Goal: Task Accomplishment & Management: Complete application form

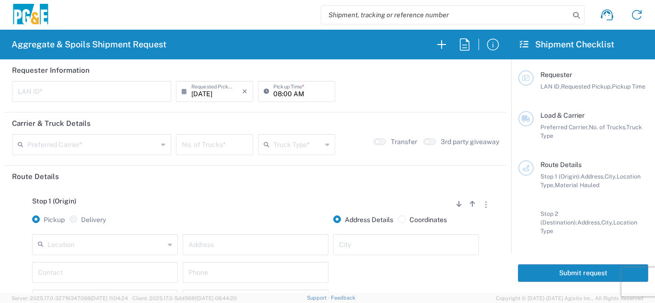
click at [70, 254] on div "Location" at bounding box center [105, 244] width 146 height 21
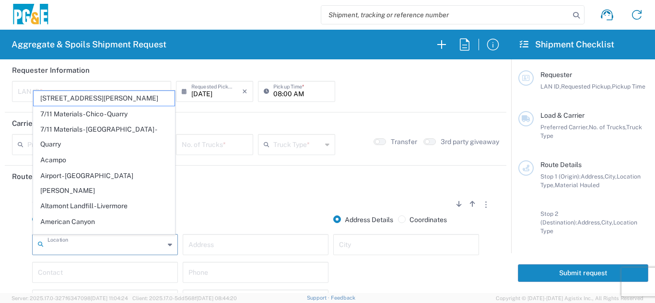
click at [69, 249] on input "text" at bounding box center [105, 244] width 117 height 17
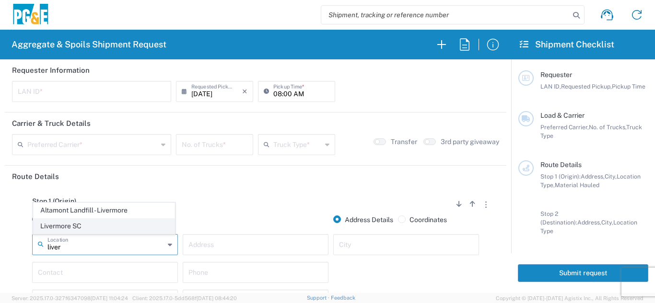
click at [83, 221] on span "Livermore SC" at bounding box center [104, 226] width 141 height 15
type input "Livermore SC"
type input "[STREET_ADDRESS]"
type input "Livermore"
type input "Business No Loading Dock"
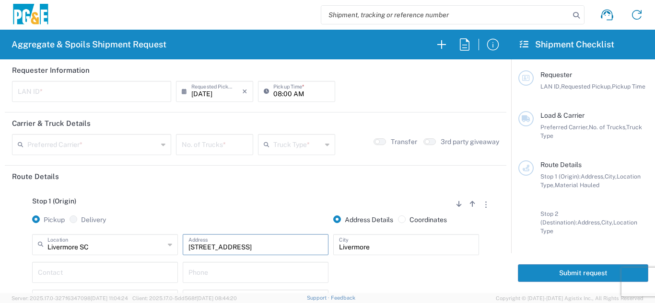
drag, startPoint x: 232, startPoint y: 247, endPoint x: 178, endPoint y: 244, distance: 53.7
click at [180, 244] on div "[STREET_ADDRESS] Address" at bounding box center [255, 248] width 150 height 28
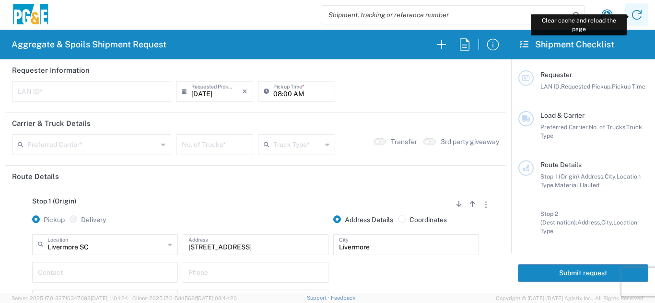
click at [636, 14] on icon at bounding box center [636, 14] width 15 height 15
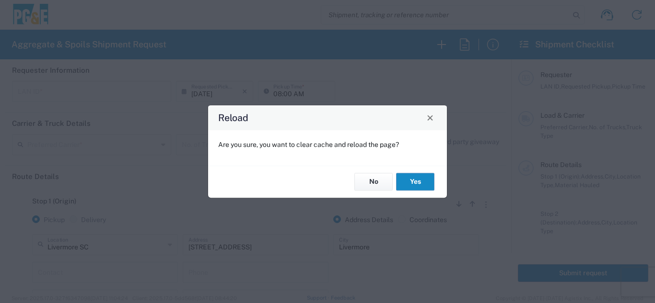
click at [427, 180] on button "Yes" at bounding box center [415, 182] width 38 height 18
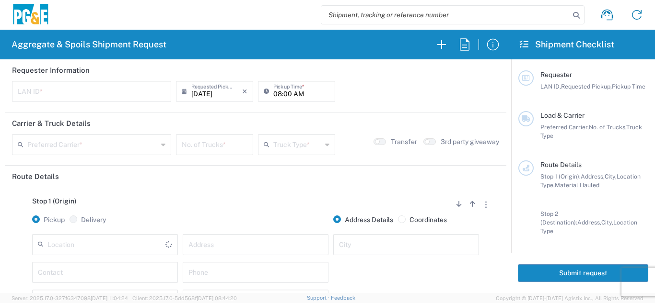
click at [29, 93] on input "text" at bounding box center [92, 90] width 148 height 17
type input "J4AB"
click at [273, 94] on input "08:00 AM" at bounding box center [301, 90] width 56 height 17
click at [283, 98] on input "05:00 AM" at bounding box center [301, 90] width 56 height 17
type input "05:30 AM"
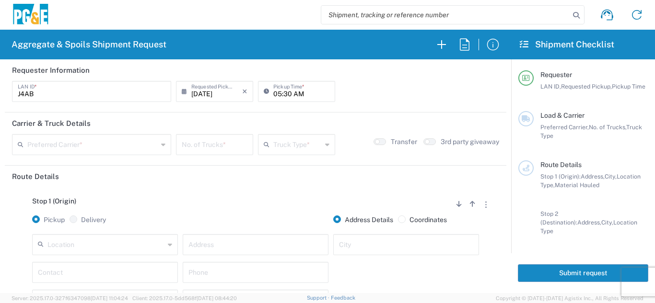
click at [63, 154] on div "Preferred Carrier *" at bounding box center [91, 144] width 159 height 21
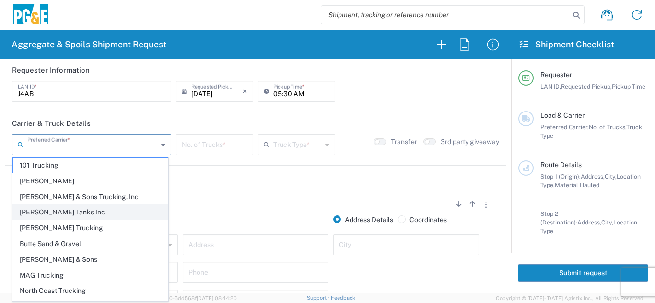
click at [45, 213] on span "[PERSON_NAME] Tanks Inc" at bounding box center [90, 212] width 155 height 15
type input "[PERSON_NAME] Tanks Inc"
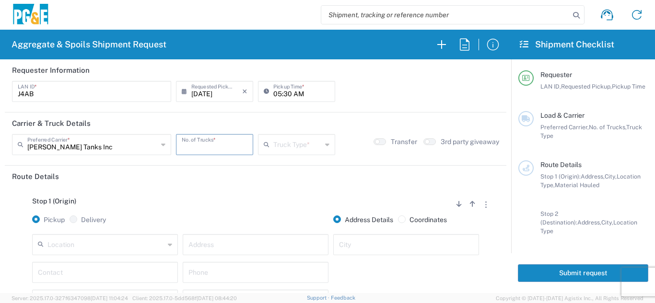
click at [214, 147] on input "number" at bounding box center [215, 144] width 66 height 17
type input "5"
click at [281, 142] on input "text" at bounding box center [297, 144] width 48 height 17
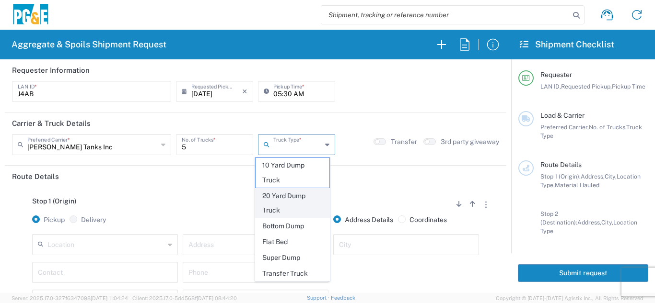
click at [282, 194] on span "20 Yard Dump Truck" at bounding box center [292, 204] width 74 height 30
type input "20 Yard Dump Truck"
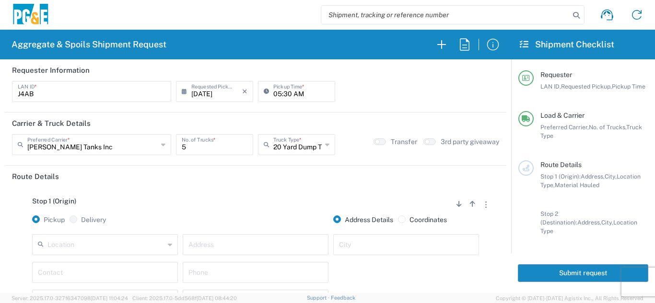
click at [243, 189] on div "Stop 1 (Origin) Add Stop Above Add Stop Below Remove Stop Pickup Delivery Addre…" at bounding box center [255, 262] width 487 height 150
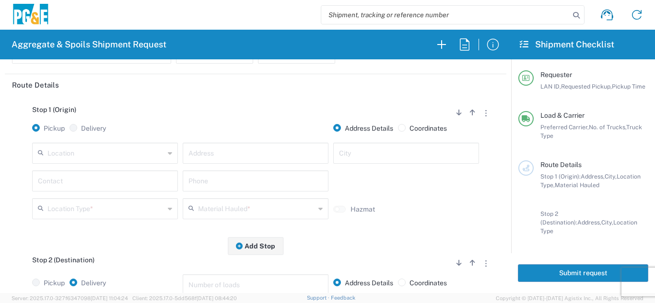
scroll to position [96, 0]
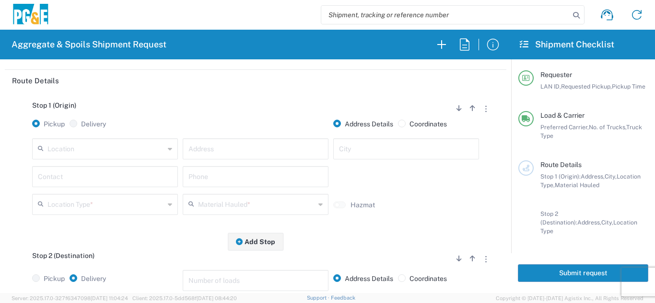
click at [105, 153] on input "text" at bounding box center [105, 148] width 117 height 17
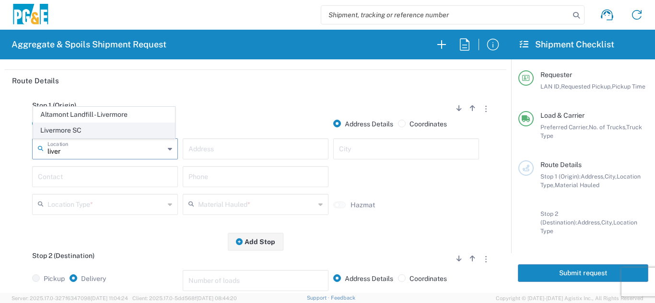
click at [73, 131] on span "Livermore SC" at bounding box center [104, 130] width 141 height 15
type input "Livermore SC"
type input "[STREET_ADDRESS]"
type input "Livermore"
type input "Business No Loading Dock"
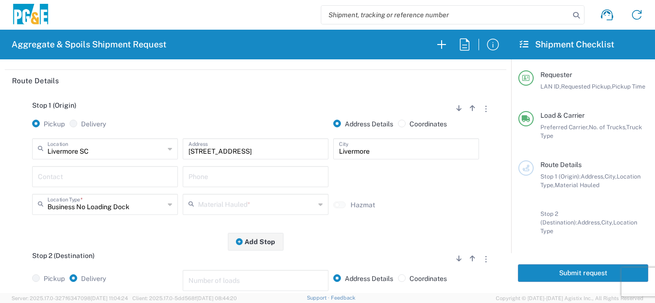
click at [79, 176] on input "text" at bounding box center [105, 176] width 134 height 17
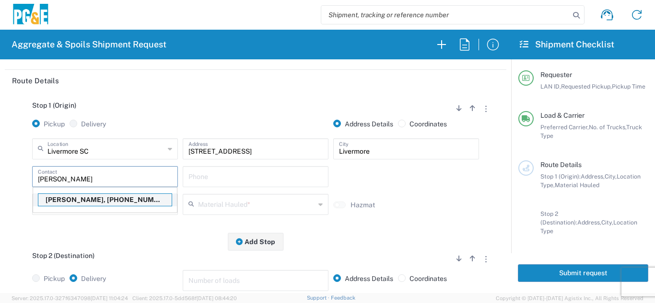
click at [72, 198] on p "James Aton, 619-889-2915" at bounding box center [104, 200] width 133 height 12
type input "James Aton"
type input "619-889-2915"
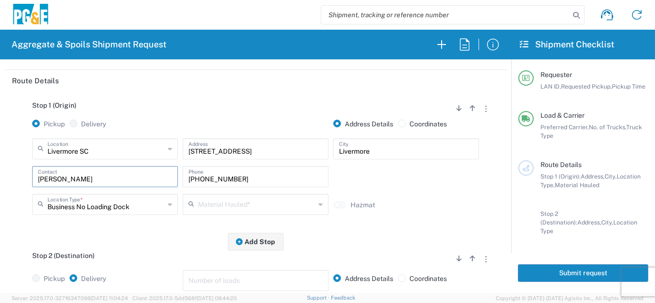
click at [192, 208] on icon at bounding box center [193, 204] width 10 height 15
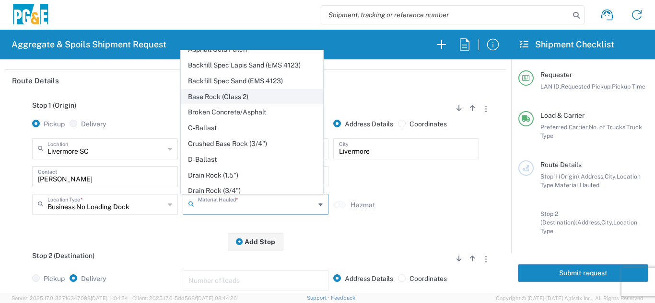
scroll to position [144, 0]
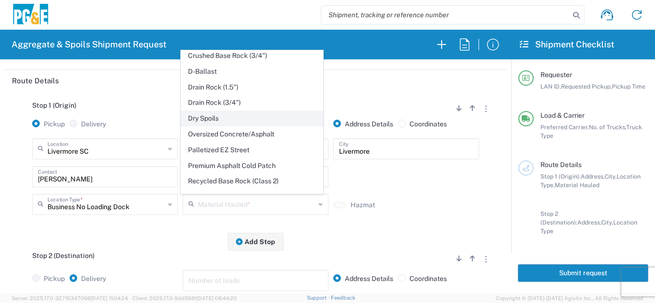
click at [207, 121] on span "Dry Spoils" at bounding box center [251, 118] width 141 height 15
type input "Dry Spoils"
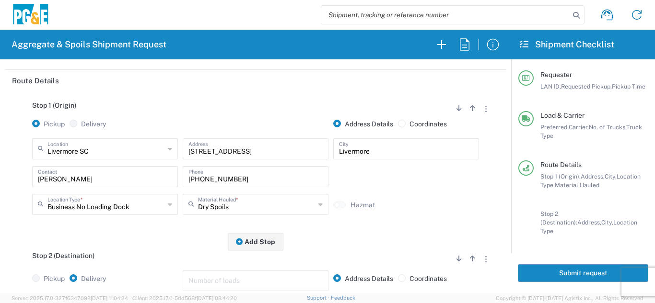
click at [150, 234] on div "Stop 1 (Origin) Add Stop Above Add Stop Below Remove Stop Pickup Delivery Addre…" at bounding box center [255, 167] width 487 height 150
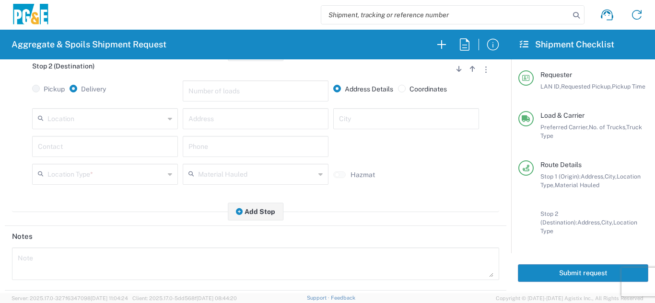
scroll to position [287, 0]
click at [109, 122] on input "text" at bounding box center [105, 116] width 117 height 17
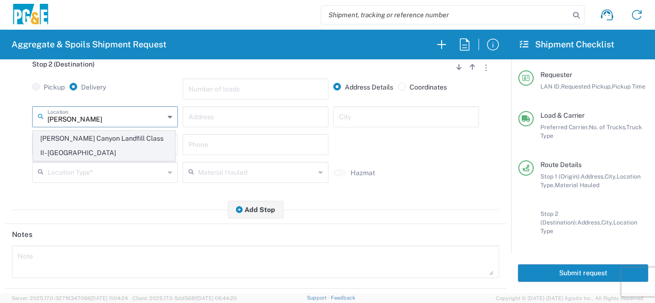
click at [109, 136] on span "[PERSON_NAME] Canyon Landfill Class II - [GEOGRAPHIC_DATA]" at bounding box center [104, 146] width 141 height 30
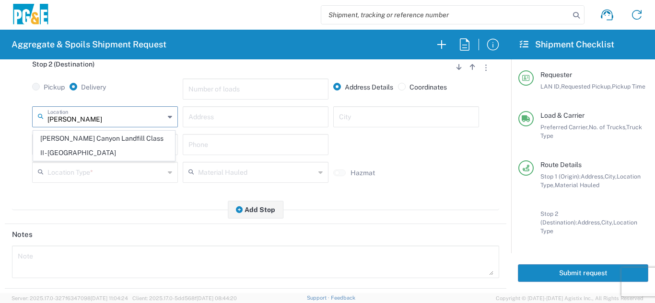
type input "[PERSON_NAME] Canyon Landfill Class II - [GEOGRAPHIC_DATA]"
type input "901 Bailey Rd"
type input "Pittsburg"
type input "Landfill"
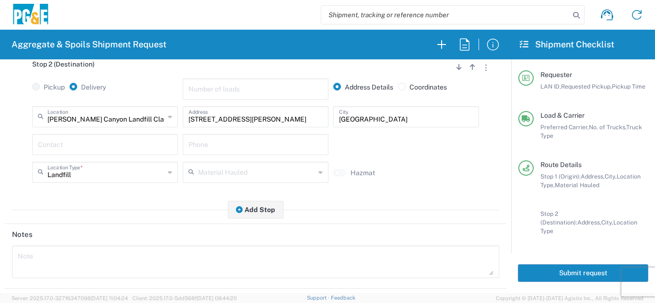
click at [77, 149] on input "text" at bounding box center [105, 144] width 134 height 17
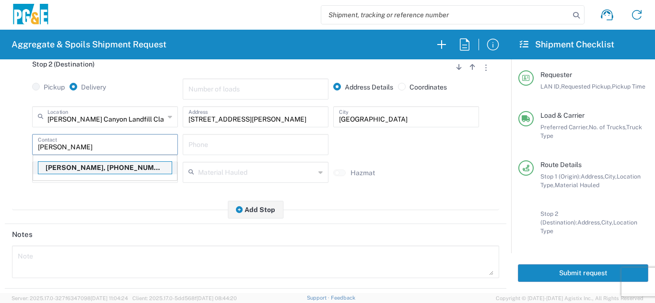
click at [77, 169] on p "James Aton, 619-889-2915" at bounding box center [104, 168] width 133 height 12
type input "James Aton"
type input "619-889-2915"
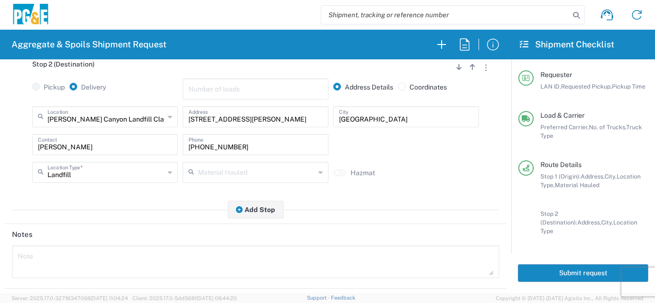
click at [87, 208] on div "Stop 2 (Destination) Add Stop Above Add Stop Below Remove Stop Pickup Delivery …" at bounding box center [255, 130] width 487 height 160
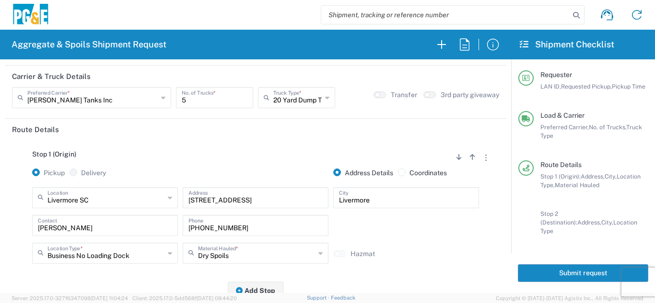
scroll to position [0, 0]
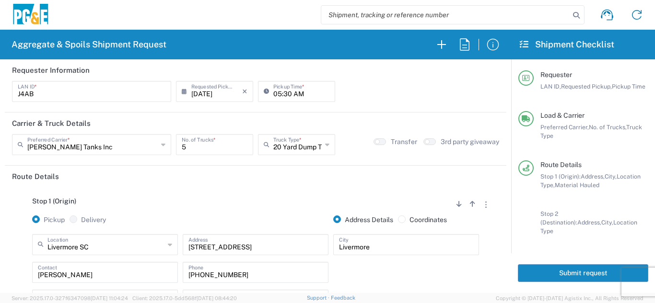
click at [548, 270] on button "Submit request" at bounding box center [582, 273] width 130 height 18
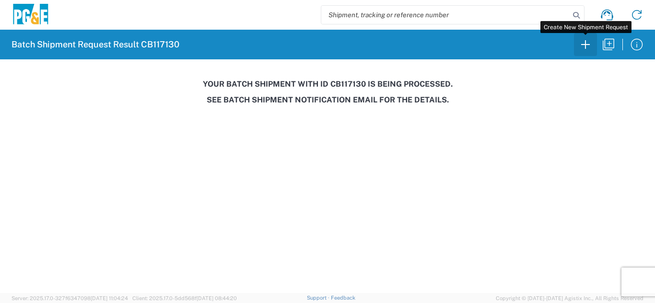
click at [590, 45] on icon "button" at bounding box center [584, 44] width 15 height 15
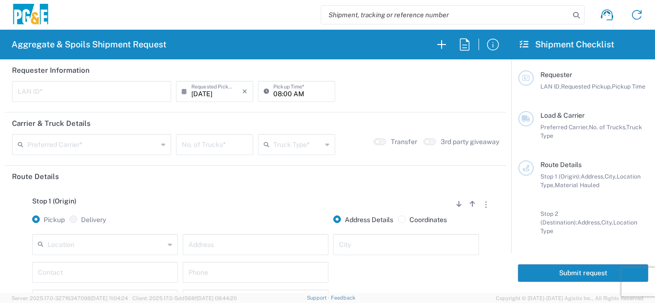
click at [58, 89] on input "text" at bounding box center [92, 90] width 148 height 17
type input "LXRJ"
click at [275, 94] on input "08:00 AM" at bounding box center [301, 90] width 56 height 17
type input "06:00 AM"
click at [103, 146] on input "text" at bounding box center [92, 144] width 130 height 17
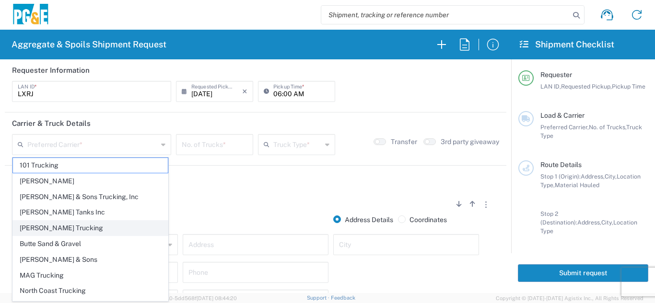
click at [45, 226] on span "[PERSON_NAME] Trucking" at bounding box center [90, 228] width 155 height 15
type input "[PERSON_NAME] Trucking"
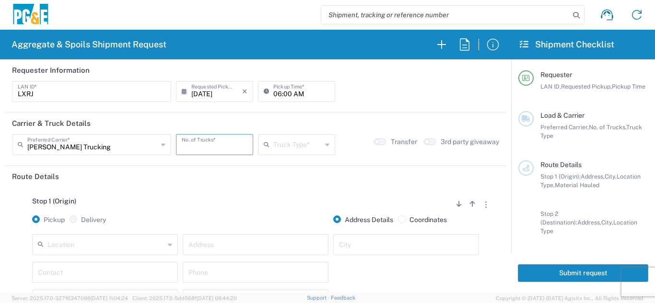
click at [208, 147] on input "number" at bounding box center [215, 144] width 66 height 17
type input "6"
click at [292, 145] on input "text" at bounding box center [297, 144] width 48 height 17
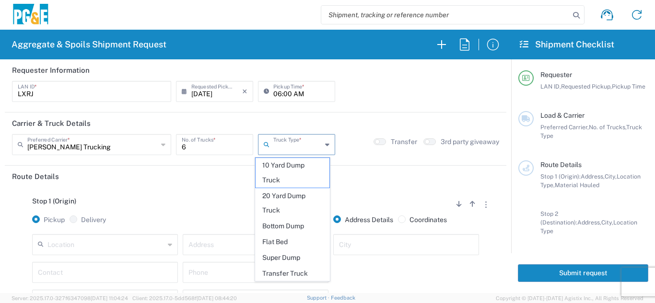
click at [265, 208] on span "20 Yard Dump Truck" at bounding box center [292, 204] width 74 height 30
type input "20 Yard Dump Truck"
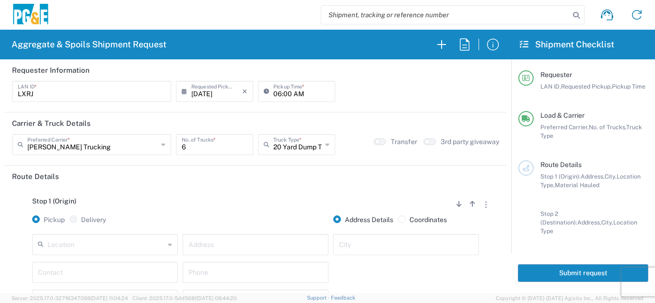
click at [256, 191] on div "Stop 1 (Origin) Add Stop Above Add Stop Below Remove Stop Pickup Delivery Addre…" at bounding box center [255, 262] width 487 height 150
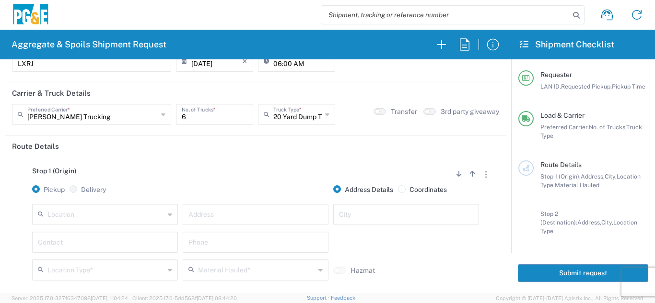
scroll to position [96, 0]
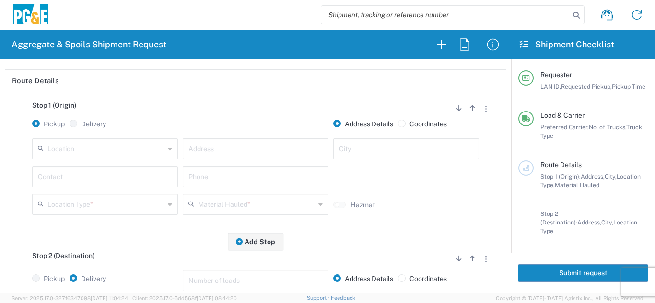
click at [149, 144] on input "text" at bounding box center [105, 148] width 117 height 17
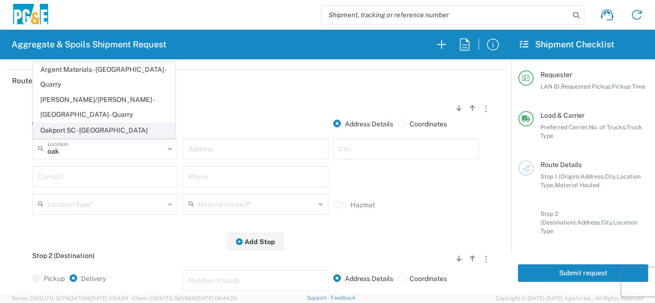
click at [135, 124] on span "Oakport SC - [GEOGRAPHIC_DATA]" at bounding box center [104, 130] width 141 height 15
type input "Oakport SC - [GEOGRAPHIC_DATA]"
type input "4801 Oakport St"
type input "Oakland"
type input "Business No Loading Dock"
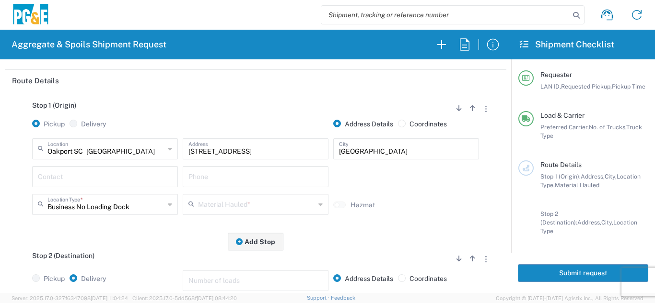
click at [115, 174] on input "text" at bounding box center [105, 176] width 134 height 17
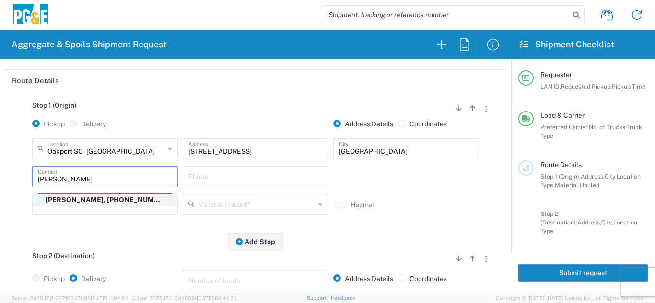
click at [100, 196] on p "Luis Ramirez, 415-798-1651" at bounding box center [104, 200] width 133 height 12
type input "Luis Ramirez"
type input "415-798-1651"
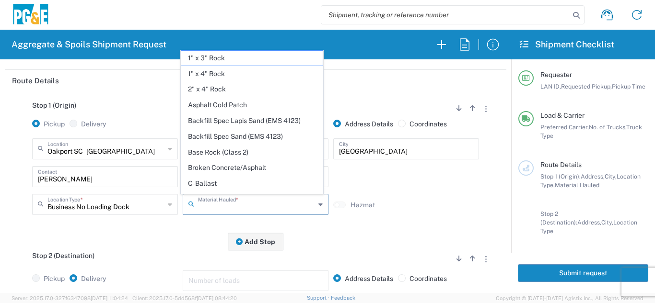
click at [214, 210] on input "text" at bounding box center [256, 203] width 117 height 17
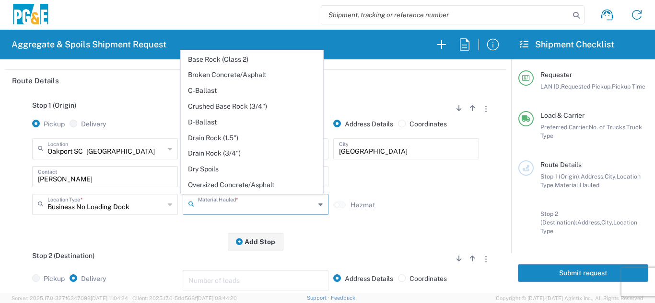
scroll to position [171, 0]
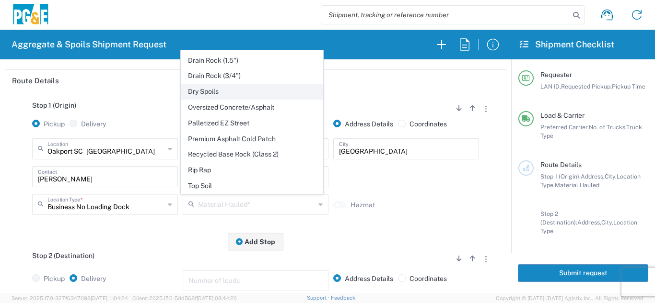
click at [222, 89] on span "Dry Spoils" at bounding box center [251, 91] width 141 height 15
type input "Dry Spoils"
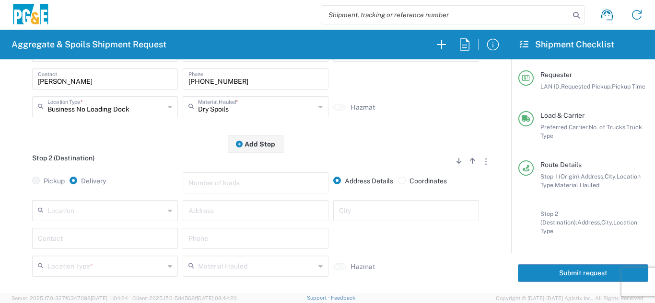
scroll to position [240, 0]
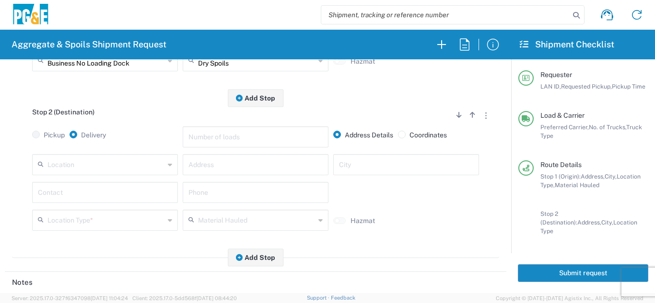
drag, startPoint x: 100, startPoint y: 162, endPoint x: 98, endPoint y: 173, distance: 10.6
click at [100, 162] on input "text" at bounding box center [105, 164] width 117 height 17
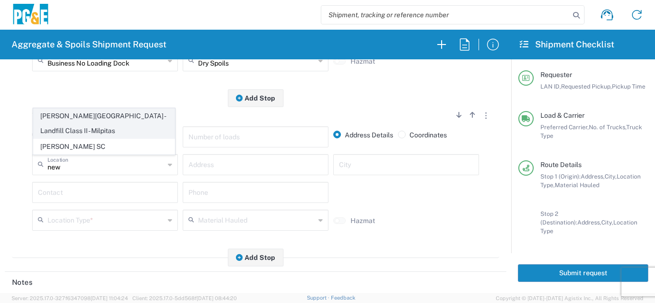
click at [110, 132] on span "[PERSON_NAME][GEOGRAPHIC_DATA] - Landfill Class II - Milpitas" at bounding box center [104, 124] width 141 height 30
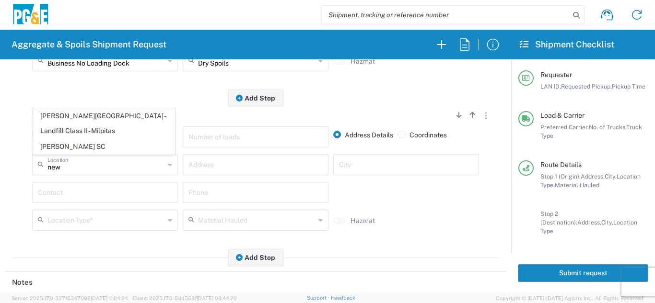
type input "[PERSON_NAME][GEOGRAPHIC_DATA] - Landfill Class II - Milpitas"
type input "1601 Dixon Landing Rd"
type input "Milpitas"
type input "Landfill"
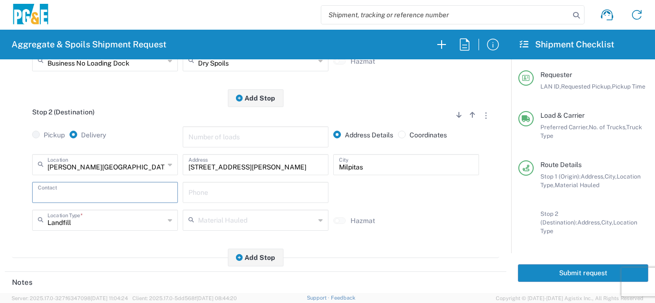
click at [89, 193] on input "text" at bounding box center [105, 192] width 134 height 17
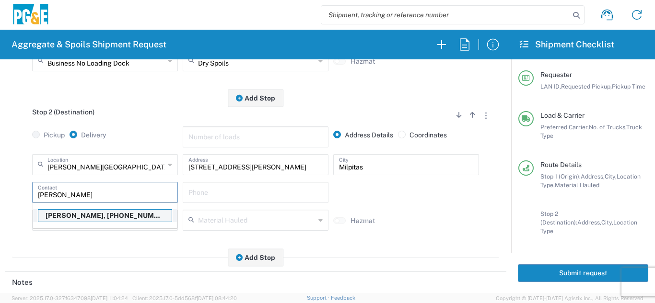
click at [94, 215] on p "Luis Ramirez, 415-798-1651" at bounding box center [104, 216] width 133 height 12
type input "Luis Ramirez"
type input "415-798-1651"
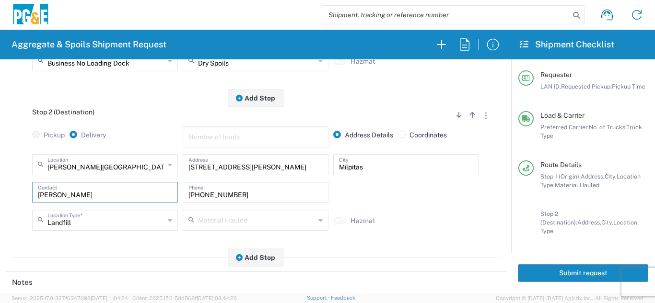
click at [121, 264] on main "Stop 1 (Origin) Add Stop Above Add Stop Below Remove Stop Pickup Delivery Addre…" at bounding box center [255, 108] width 501 height 321
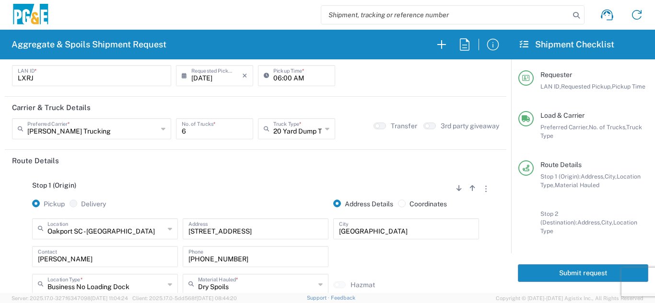
scroll to position [0, 0]
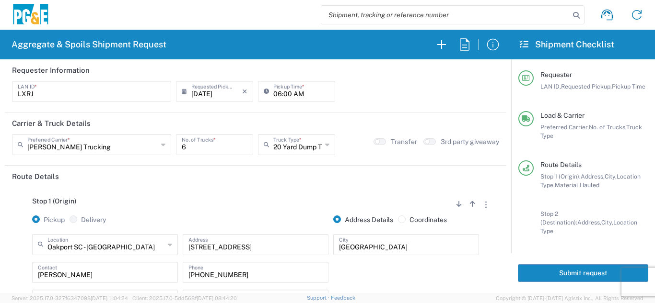
click at [555, 264] on button "Submit request" at bounding box center [582, 273] width 130 height 18
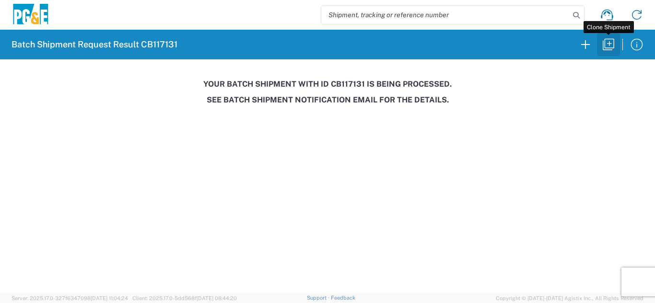
click at [610, 46] on icon "button" at bounding box center [607, 44] width 15 height 15
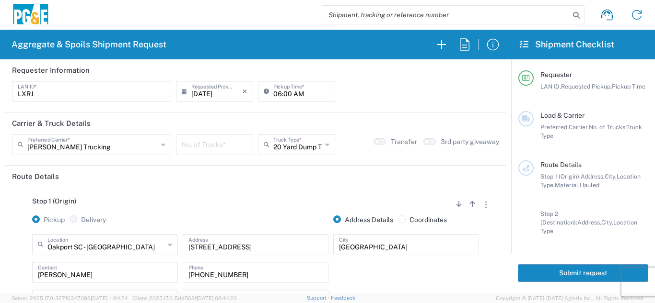
click at [285, 91] on input "06:00 AM" at bounding box center [301, 90] width 56 height 17
click at [284, 92] on input "06:00 AM" at bounding box center [301, 90] width 56 height 17
type input "06:30 AM"
click at [188, 145] on input "number" at bounding box center [215, 144] width 66 height 17
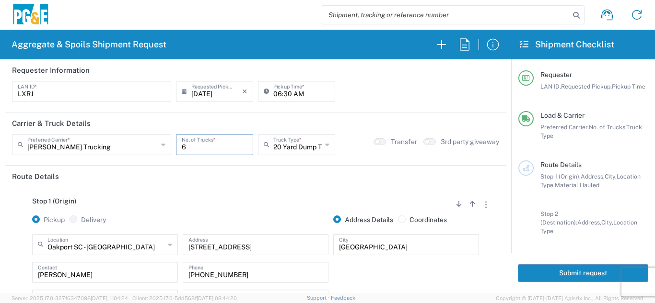
type input "6"
click at [147, 207] on div "Stop 1 (Origin) Add Stop Above Add Stop Below Remove Stop" at bounding box center [255, 206] width 487 height 18
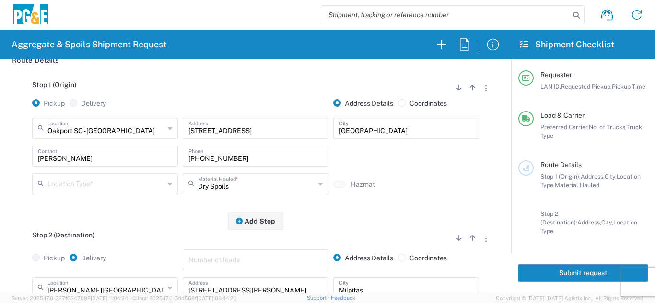
scroll to position [144, 0]
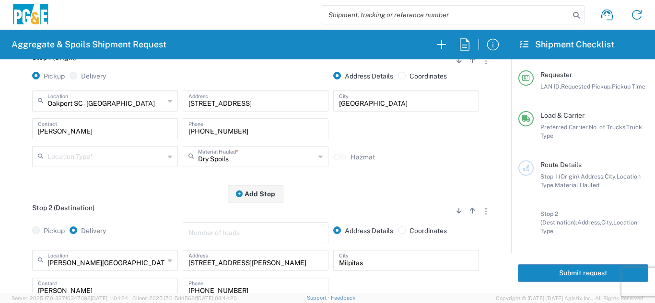
click at [112, 160] on input "text" at bounding box center [105, 156] width 117 height 17
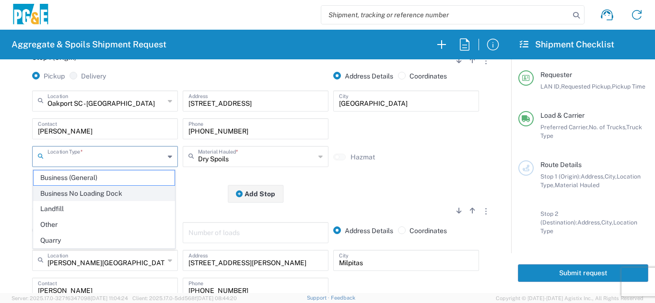
click at [108, 196] on span "Business No Loading Dock" at bounding box center [104, 193] width 141 height 15
type input "Business No Loading Dock"
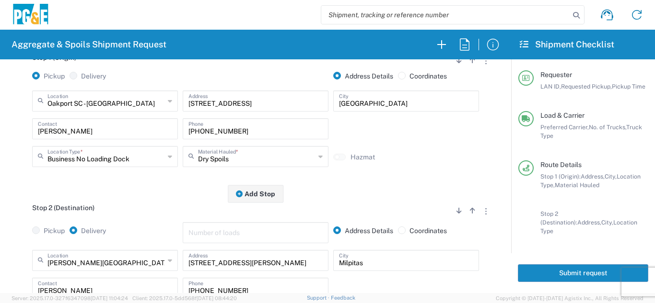
click at [119, 185] on div "Stop 1 (Origin) Add Stop Above Add Stop Below Remove Stop Pickup Delivery Addre…" at bounding box center [255, 119] width 487 height 150
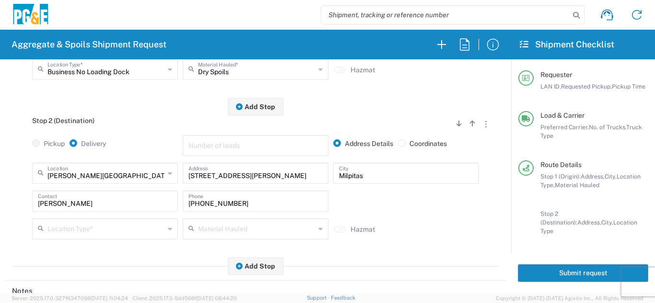
scroll to position [287, 0]
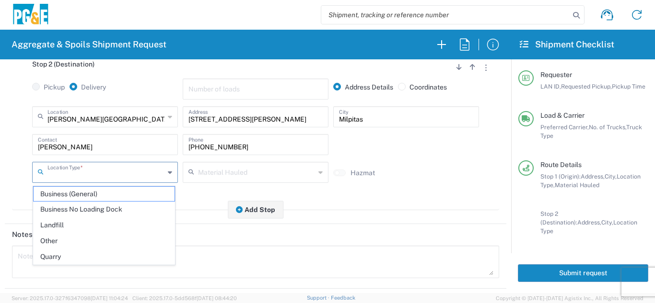
click at [108, 177] on input "text" at bounding box center [105, 171] width 117 height 17
click at [75, 222] on span "Landfill" at bounding box center [104, 225] width 141 height 15
type input "Landfill"
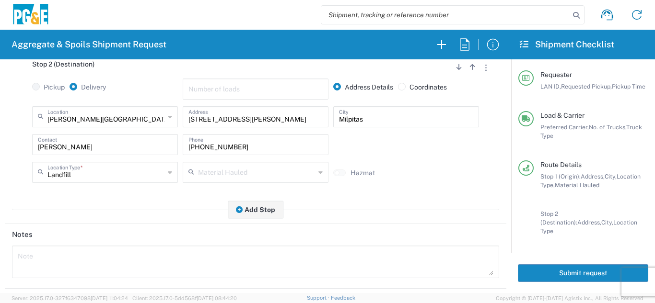
click at [126, 192] on div "Stop 2 (Destination) Add Stop Above Add Stop Below Remove Stop Pickup Delivery …" at bounding box center [255, 130] width 487 height 160
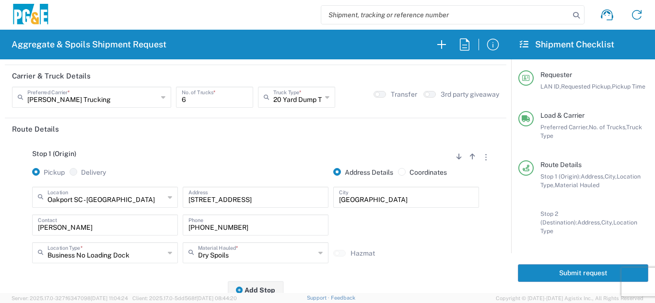
scroll to position [0, 0]
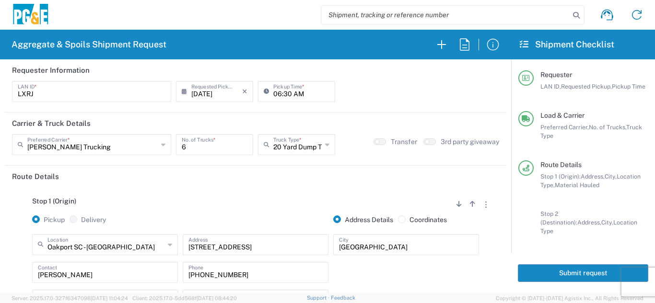
click at [548, 272] on button "Submit request" at bounding box center [582, 273] width 130 height 18
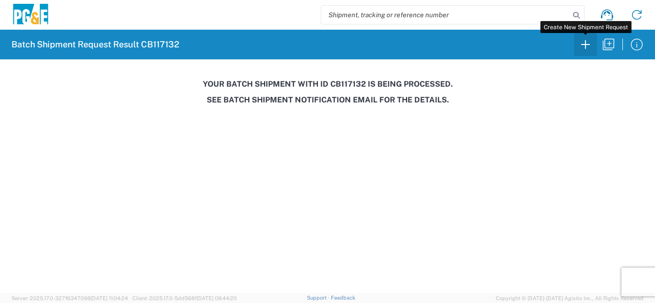
click at [585, 48] on icon "button" at bounding box center [584, 44] width 15 height 15
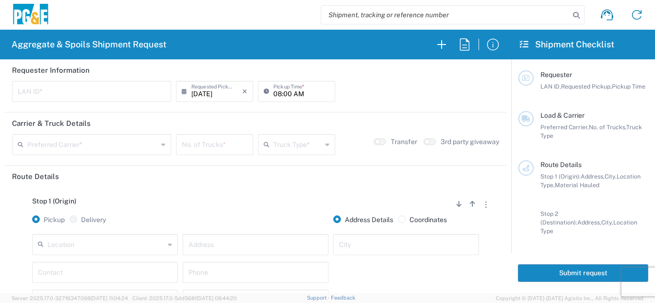
click at [79, 90] on input "text" at bounding box center [92, 90] width 148 height 17
type input "MJON"
click at [274, 93] on input "08:00 AM" at bounding box center [301, 90] width 56 height 17
click at [282, 94] on input "06:00 AM" at bounding box center [301, 90] width 56 height 17
type input "06:30 AM"
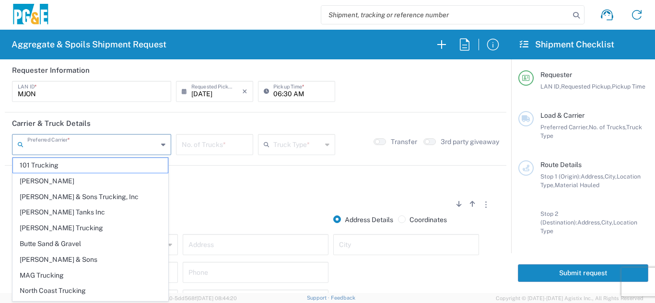
click at [118, 146] on input "text" at bounding box center [92, 144] width 130 height 17
click at [122, 227] on span "[PERSON_NAME] Trucking" at bounding box center [90, 228] width 155 height 15
type input "[PERSON_NAME] Trucking"
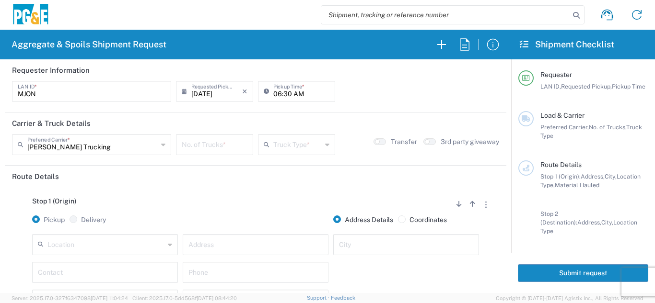
click at [215, 141] on input "number" at bounding box center [215, 144] width 66 height 17
type input "5"
drag, startPoint x: 274, startPoint y: 147, endPoint x: 276, endPoint y: 151, distance: 4.9
click at [274, 147] on input "text" at bounding box center [297, 144] width 48 height 17
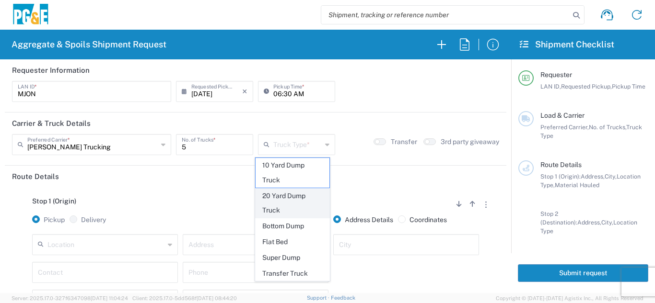
click at [286, 194] on span "20 Yard Dump Truck" at bounding box center [292, 204] width 74 height 30
type input "20 Yard Dump Truck"
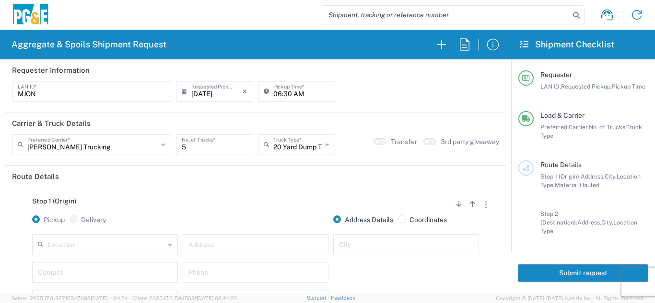
click at [282, 189] on div "Stop 1 (Origin) Add Stop Above Add Stop Below Remove Stop Pickup Delivery Addre…" at bounding box center [255, 262] width 487 height 150
click at [107, 248] on input "text" at bounding box center [105, 244] width 117 height 17
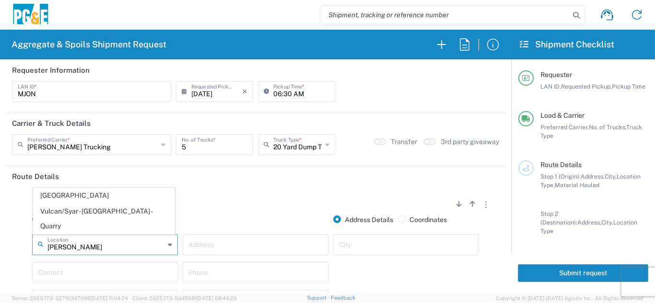
drag, startPoint x: 75, startPoint y: 215, endPoint x: 81, endPoint y: 223, distance: 10.6
click at [75, 203] on span "[GEOGRAPHIC_DATA]" at bounding box center [104, 195] width 141 height 15
type input "[GEOGRAPHIC_DATA]"
type input "13604 Healdsburg Ave"
type input "Healdsburg"
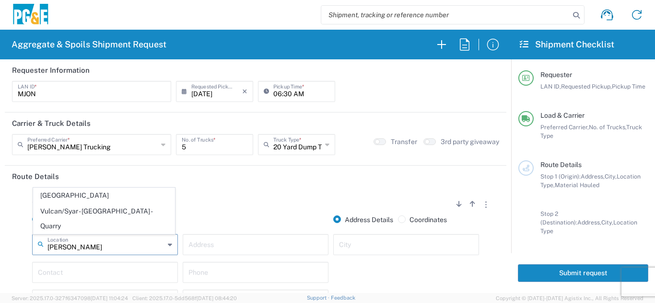
type input "Business No Loading Dock"
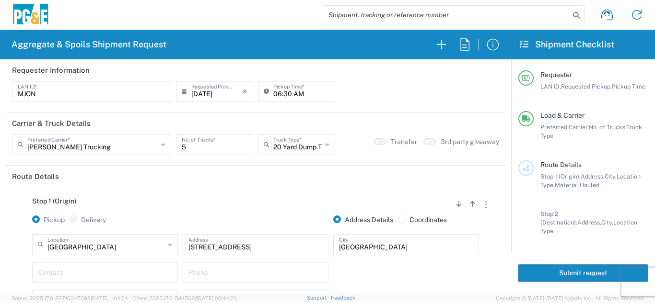
click at [81, 276] on input "text" at bounding box center [105, 272] width 134 height 17
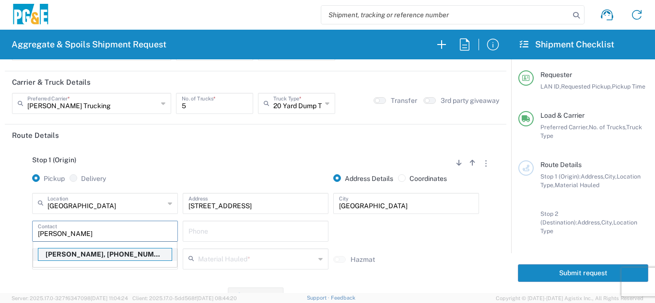
scroll to position [57, 0]
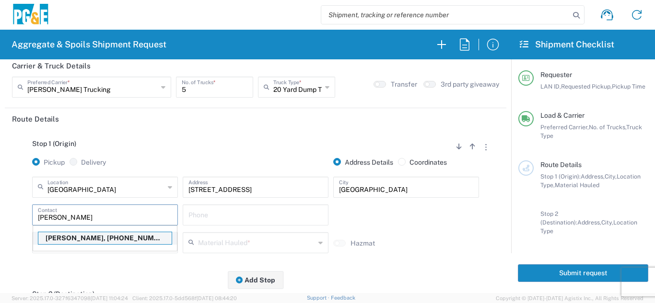
click at [99, 241] on p "Mike O'Guin, 707-386-4003" at bounding box center [104, 238] width 133 height 12
type input "Mike O'Guin"
type input "707-386-4003"
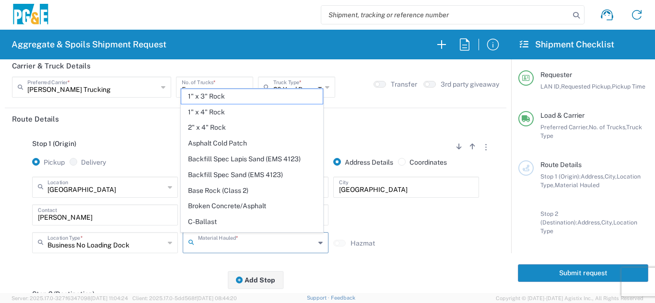
click at [217, 245] on input "text" at bounding box center [256, 242] width 117 height 17
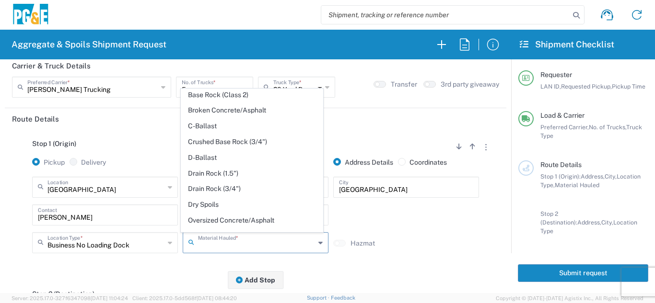
scroll to position [171, 0]
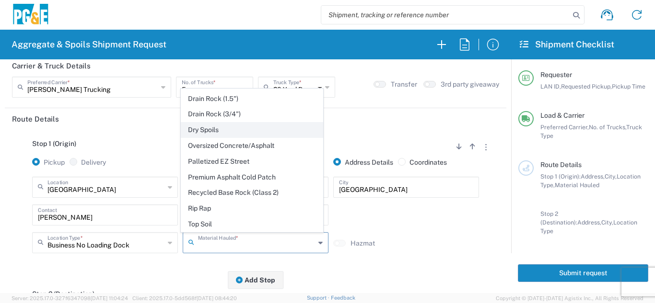
click at [212, 129] on span "Dry Spoils" at bounding box center [251, 130] width 141 height 15
type input "Dry Spoils"
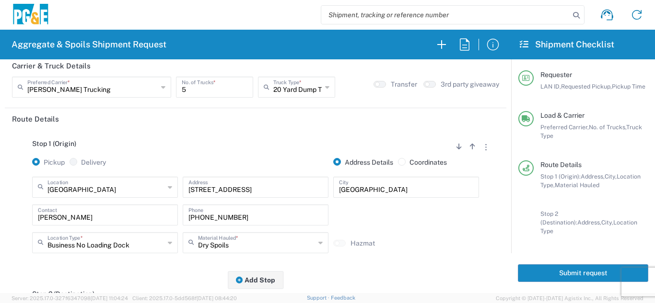
click at [159, 264] on div "Stop 1 (Origin) Add Stop Above Add Stop Below Remove Stop Pickup Delivery Addre…" at bounding box center [255, 205] width 487 height 150
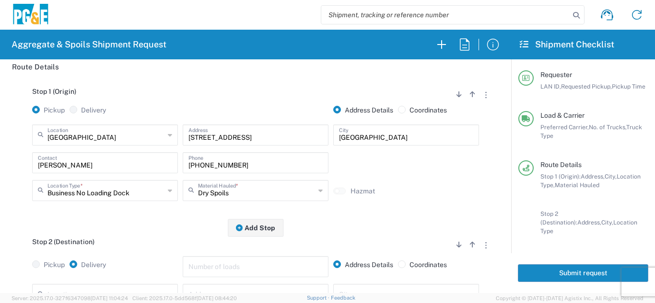
scroll to position [201, 0]
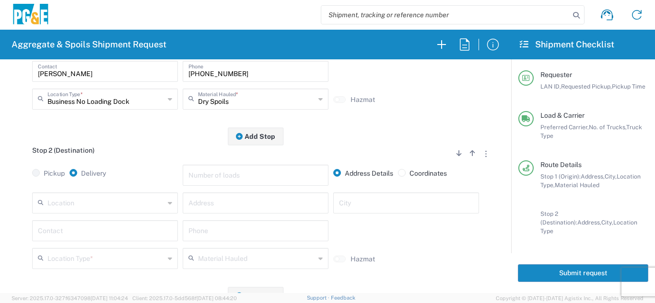
click at [118, 197] on input "text" at bounding box center [105, 202] width 117 height 17
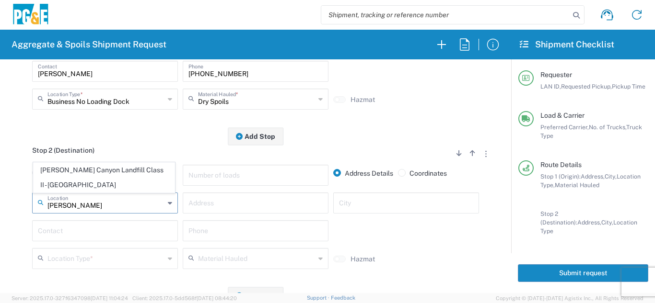
drag, startPoint x: 117, startPoint y: 180, endPoint x: 119, endPoint y: 186, distance: 6.9
click at [117, 180] on span "[PERSON_NAME] Canyon Landfill Class II - [GEOGRAPHIC_DATA]" at bounding box center [104, 178] width 141 height 30
type input "[PERSON_NAME] Canyon Landfill Class II - [GEOGRAPHIC_DATA]"
type input "901 Bailey Rd"
type input "Pittsburg"
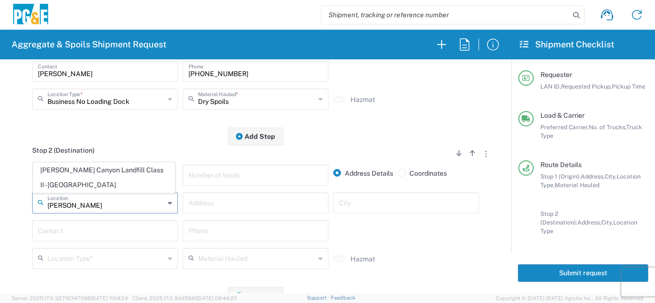
type input "Landfill"
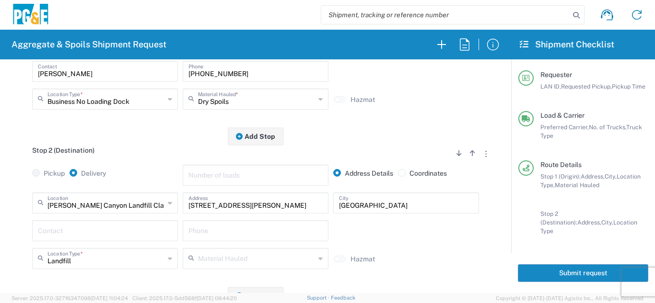
click at [98, 227] on input "text" at bounding box center [105, 230] width 134 height 17
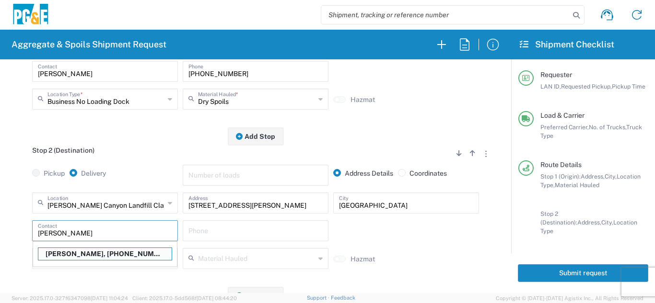
click at [99, 251] on p "Mike O'Guin, 707-386-4003" at bounding box center [104, 254] width 133 height 12
type input "Mike O'Guin"
type input "707-386-4003"
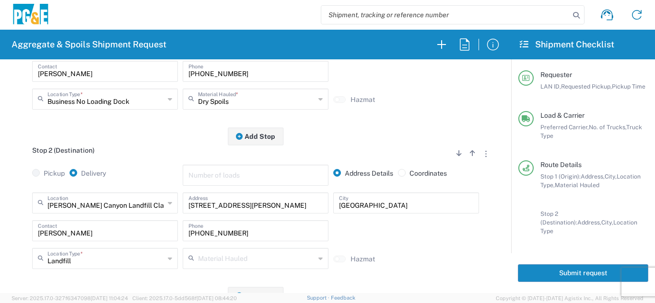
click at [29, 219] on div "Keller Canyon Landfill Class II - Pittsburg Location Keller Canyon Landfill Cla…" at bounding box center [255, 234] width 487 height 83
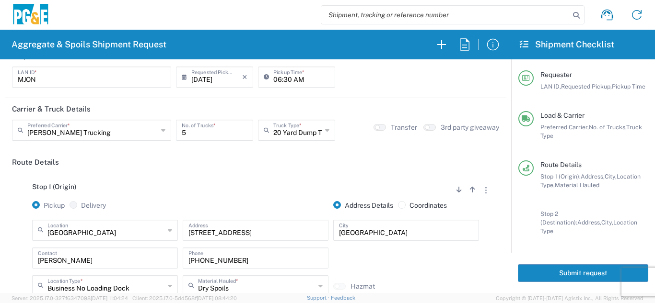
scroll to position [0, 0]
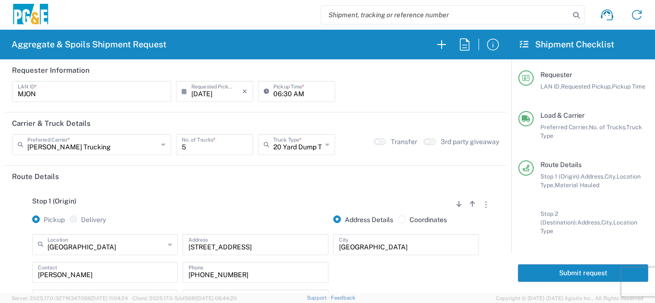
drag, startPoint x: 543, startPoint y: 264, endPoint x: 553, endPoint y: 265, distance: 10.6
click at [543, 264] on button "Submit request" at bounding box center [582, 273] width 130 height 18
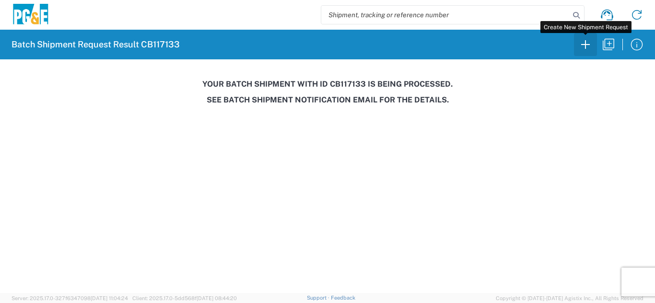
click at [586, 45] on icon "button" at bounding box center [584, 44] width 15 height 15
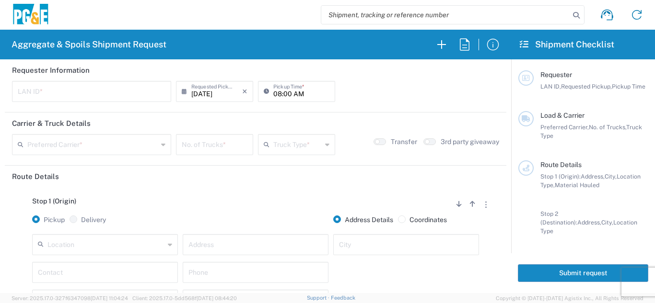
click at [34, 92] on input "text" at bounding box center [92, 90] width 148 height 17
type input "CSFA"
click at [273, 93] on input "08:00 AM" at bounding box center [301, 90] width 56 height 17
type input "07:00 AM"
click at [89, 153] on div "Preferred Carrier *" at bounding box center [91, 144] width 159 height 21
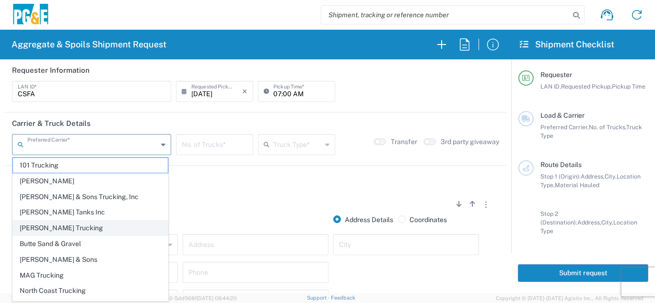
click at [44, 226] on span "[PERSON_NAME] Trucking" at bounding box center [90, 228] width 155 height 15
type input "[PERSON_NAME] Trucking"
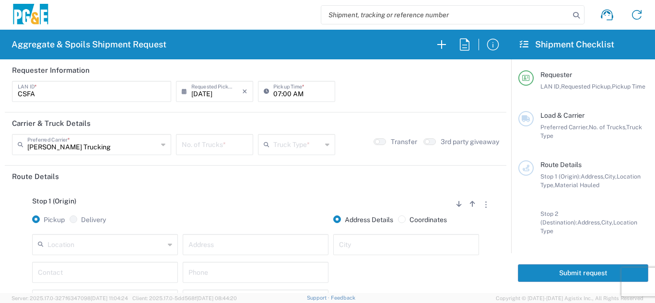
click at [199, 148] on input "number" at bounding box center [215, 144] width 66 height 17
type input "1"
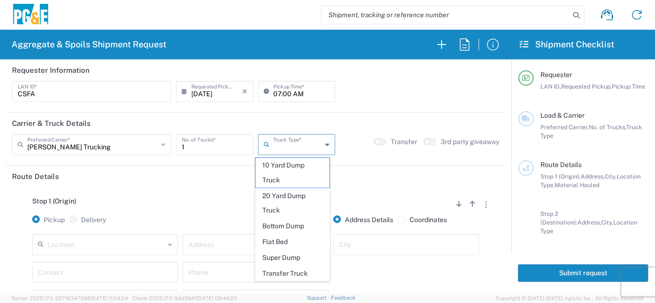
click at [276, 145] on input "text" at bounding box center [297, 144] width 48 height 17
click at [280, 257] on span "Super Dump" at bounding box center [292, 258] width 74 height 15
type input "Super Dump"
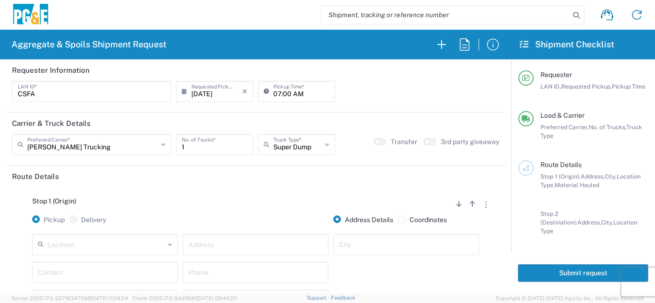
click at [274, 208] on div "Stop 1 (Origin) Add Stop Above Add Stop Below Remove Stop" at bounding box center [255, 206] width 487 height 18
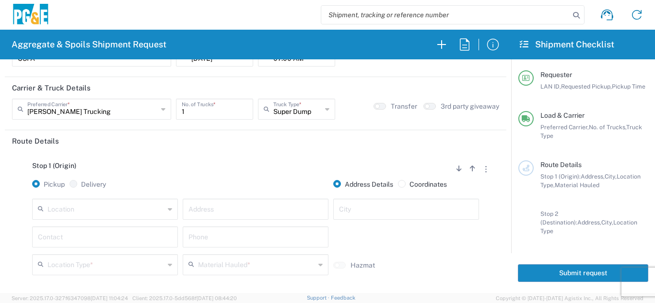
scroll to position [96, 0]
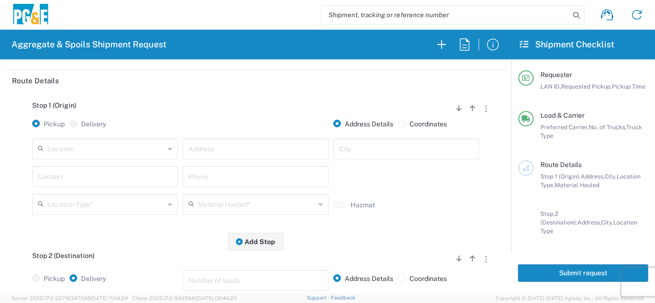
click at [129, 153] on input "text" at bounding box center [105, 148] width 117 height 17
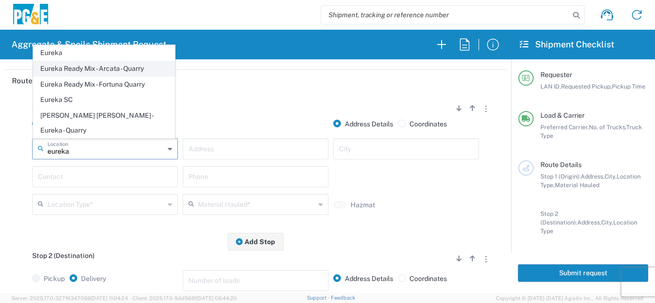
click at [117, 76] on span "Eureka Ready Mix - Arcata - Quarry" at bounding box center [104, 68] width 141 height 15
type input "Eureka Ready Mix - Arcata - Quarry"
type input "4945 Boyd Rd"
type input "Arcata"
type input "Quarry"
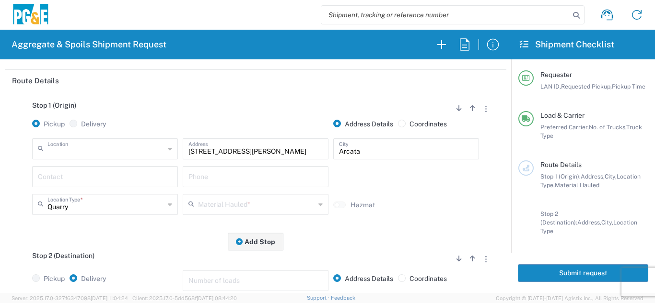
click at [161, 147] on input "text" at bounding box center [105, 148] width 117 height 17
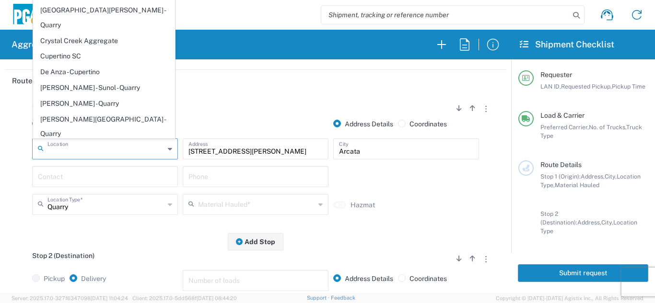
scroll to position [1006, 0]
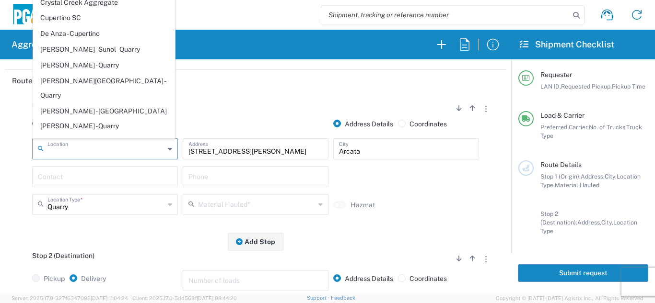
click at [115, 197] on span "Eureka Ready Mix - Fortuna Quarry" at bounding box center [104, 204] width 141 height 15
type input "Eureka Ready Mix - Fortuna Quarry"
type input "62300 US HWY 101"
type input "Fortuna"
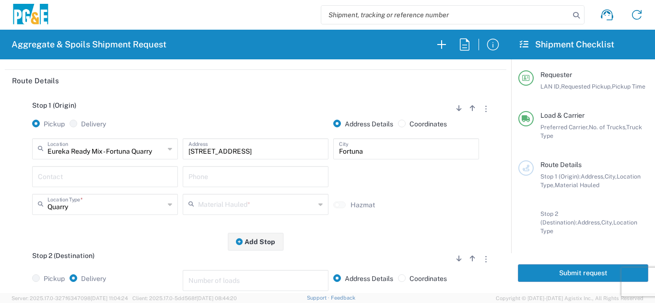
click at [92, 181] on input "text" at bounding box center [105, 176] width 134 height 17
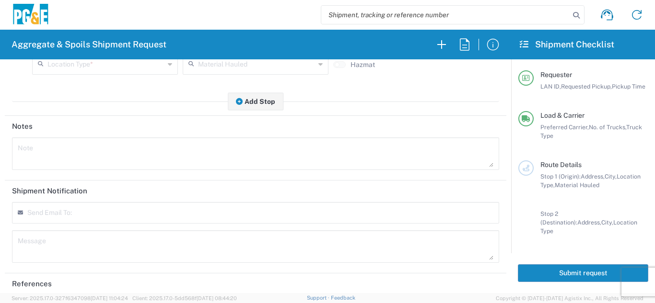
scroll to position [430, 0]
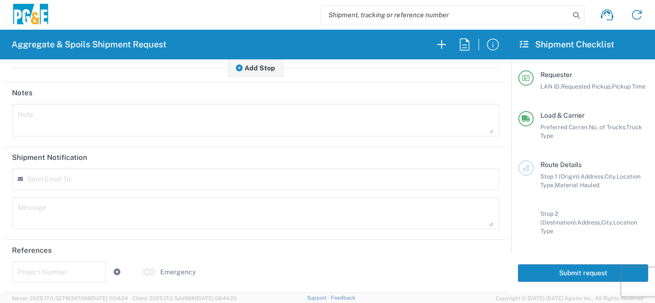
click at [57, 270] on input "text" at bounding box center [59, 271] width 82 height 17
type input "35482165"
click at [104, 241] on header "References" at bounding box center [255, 251] width 501 height 22
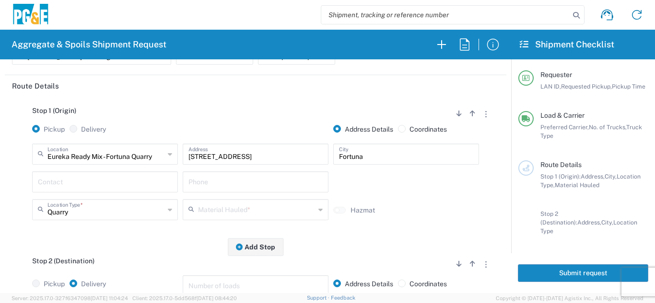
scroll to position [47, 0]
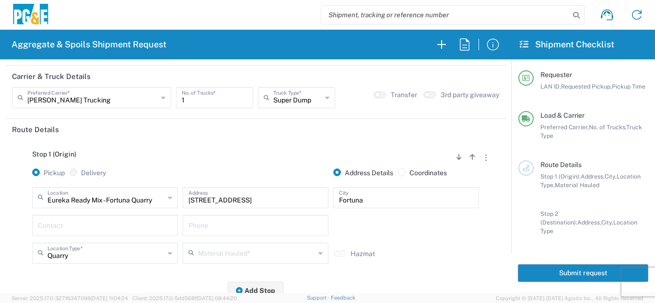
click at [58, 230] on input "text" at bounding box center [105, 225] width 134 height 17
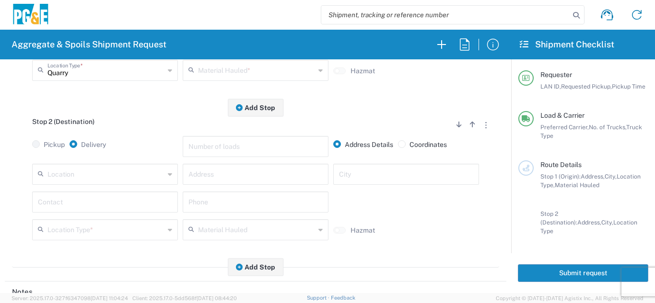
scroll to position [239, 0]
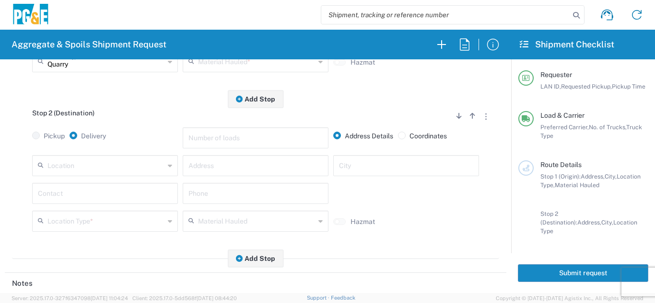
click at [84, 168] on input "text" at bounding box center [105, 165] width 117 height 17
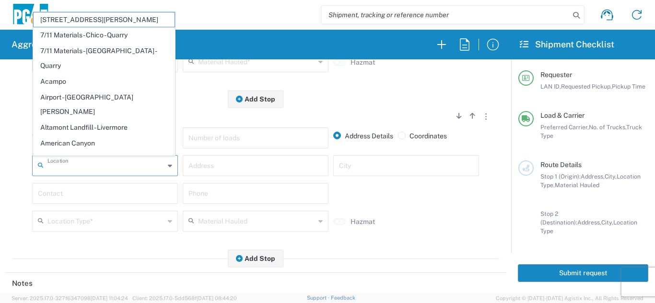
click at [226, 162] on input "text" at bounding box center [255, 165] width 134 height 17
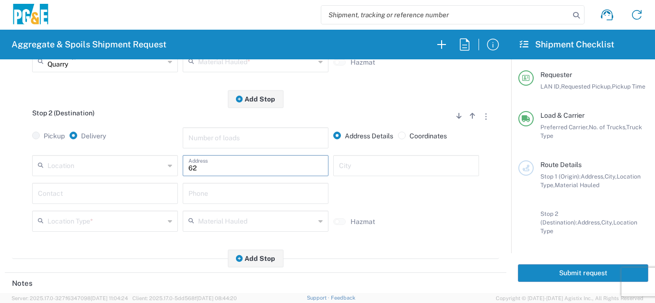
type input "6"
type input "625 K Street"
click at [390, 175] on div "City" at bounding box center [406, 165] width 146 height 21
type input "Arcata"
click at [389, 207] on div "Contact Phone" at bounding box center [255, 197] width 451 height 28
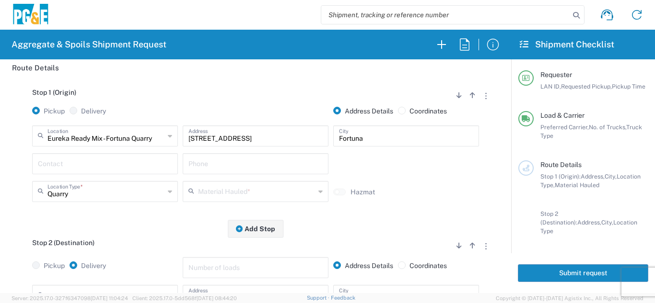
scroll to position [144, 0]
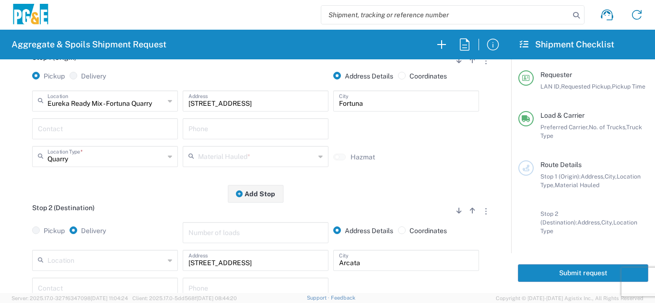
click at [220, 158] on input "text" at bounding box center [256, 156] width 117 height 17
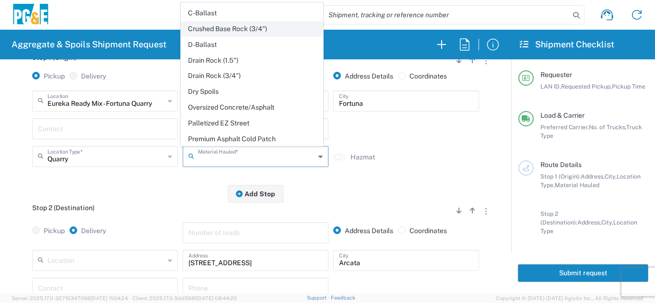
scroll to position [75, 0]
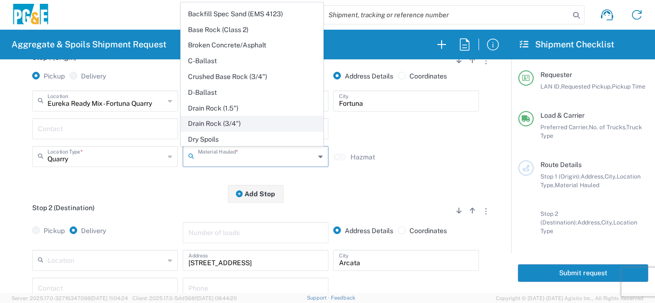
click at [213, 126] on span "Drain Rock (3/4")" at bounding box center [251, 123] width 141 height 15
type input "Drain Rock (3/4")"
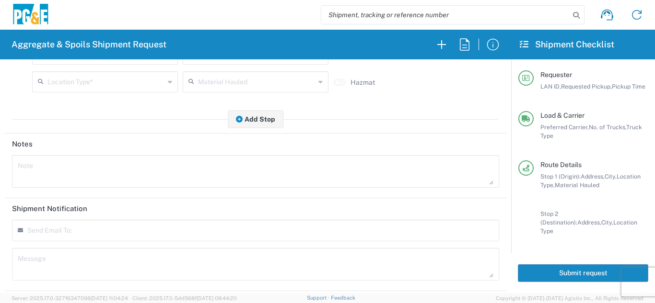
scroll to position [383, 0]
click at [107, 169] on textarea at bounding box center [255, 166] width 475 height 27
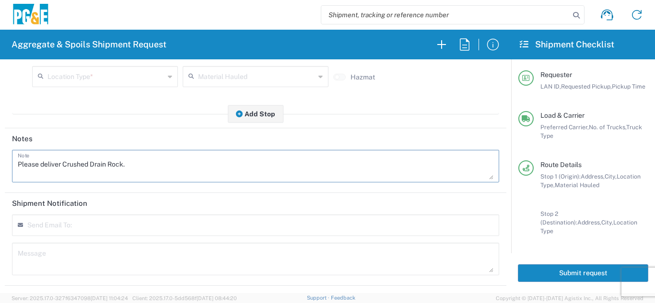
drag, startPoint x: 134, startPoint y: 166, endPoint x: 0, endPoint y: 165, distance: 134.2
click at [0, 165] on form "Requester Information CSFA LAN ID * 08/20/2025 × Requested Pickup * Cancel Appl…" at bounding box center [255, 176] width 511 height 234
type textarea "Please deliver Crushed Drain Rock."
click at [51, 270] on textarea at bounding box center [255, 259] width 475 height 27
paste textarea "Please deliver Crushed Drain Rock."
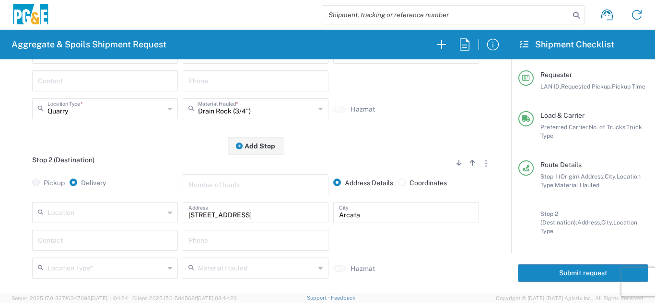
scroll to position [240, 0]
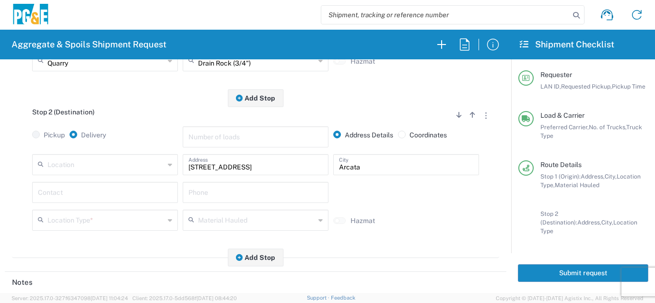
type textarea "Please deliver Crushed Drain Rock."
click at [111, 224] on input "text" at bounding box center [105, 219] width 117 height 17
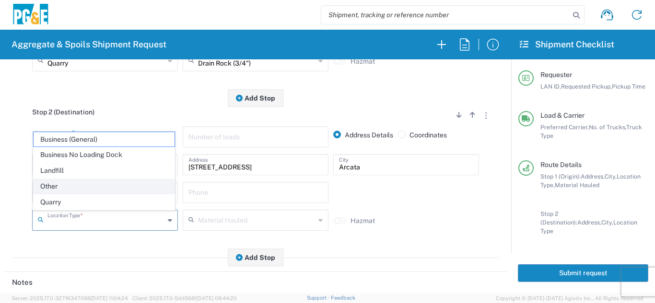
click at [69, 187] on span "Other" at bounding box center [104, 186] width 141 height 15
type input "Other"
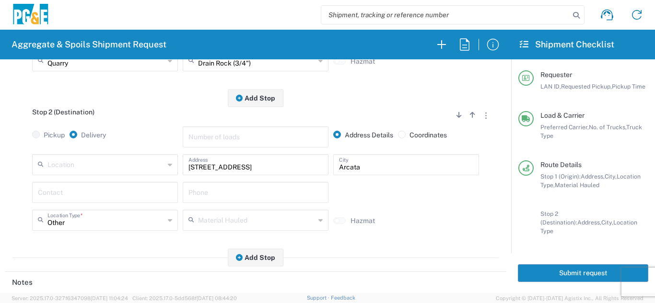
click at [93, 254] on div "Stop 2 (Destination) Add Stop Above Add Stop Below Remove Stop Pickup Delivery …" at bounding box center [255, 178] width 487 height 160
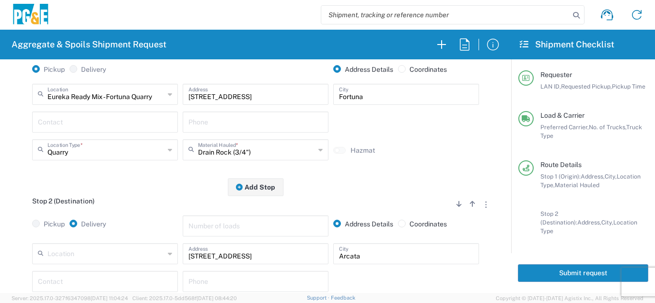
scroll to position [144, 0]
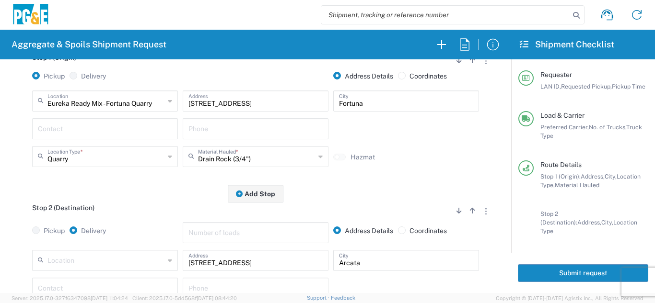
click at [180, 200] on div "Stop 2 (Destination) Add Stop Above Add Stop Below Remove Stop Pickup Delivery …" at bounding box center [255, 274] width 487 height 160
click at [69, 128] on input "text" at bounding box center [105, 128] width 134 height 17
type input "Nick Velo"
click at [200, 128] on input "text" at bounding box center [255, 128] width 134 height 17
type input "408-603-4542"
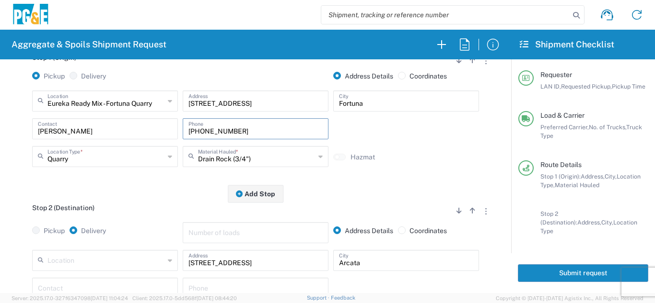
click at [161, 203] on div "Stop 2 (Destination) Add Stop Above Add Stop Below Remove Stop Pickup Delivery …" at bounding box center [255, 274] width 487 height 160
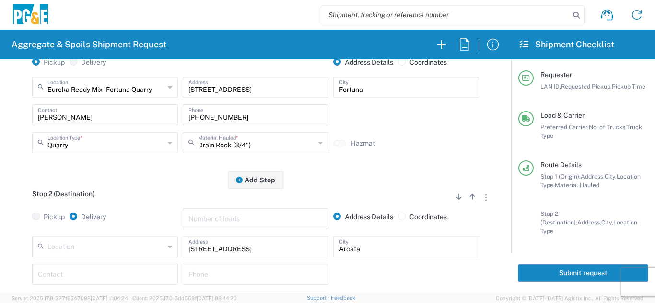
scroll to position [96, 0]
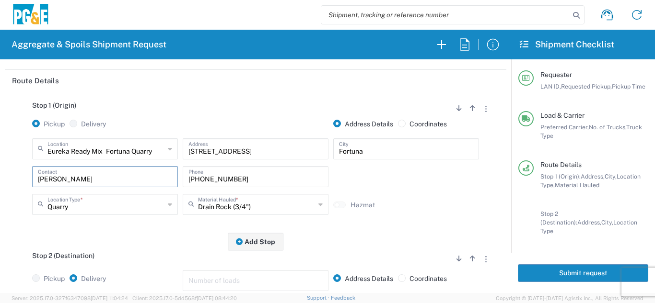
drag, startPoint x: 80, startPoint y: 177, endPoint x: 75, endPoint y: 180, distance: 6.2
click at [77, 175] on input "Nick Velo" at bounding box center [105, 176] width 134 height 17
click at [92, 236] on div "Stop 1 (Origin) Add Stop Above Add Stop Below Remove Stop Pickup Delivery Addre…" at bounding box center [255, 167] width 487 height 150
drag, startPoint x: 77, startPoint y: 177, endPoint x: 0, endPoint y: 174, distance: 76.7
click at [0, 174] on form "Requester Information CSFA LAN ID * 08/20/2025 × Requested Pickup * Cancel Appl…" at bounding box center [255, 176] width 511 height 234
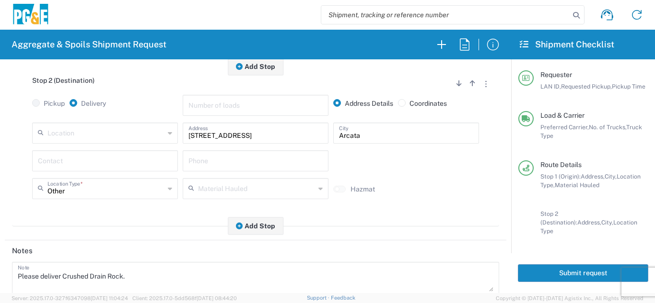
scroll to position [287, 0]
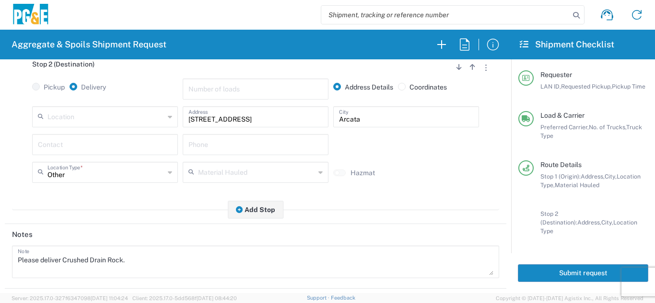
click at [60, 145] on input "text" at bounding box center [105, 144] width 134 height 17
paste input "Nick Velo"
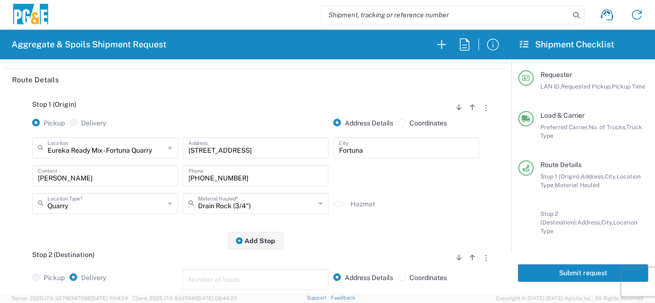
scroll to position [96, 0]
type input "Nick Velo"
drag, startPoint x: 234, startPoint y: 179, endPoint x: 142, endPoint y: 186, distance: 91.8
click at [142, 186] on div "Nick Velo Contact 408-603-4542 Phone" at bounding box center [255, 180] width 451 height 28
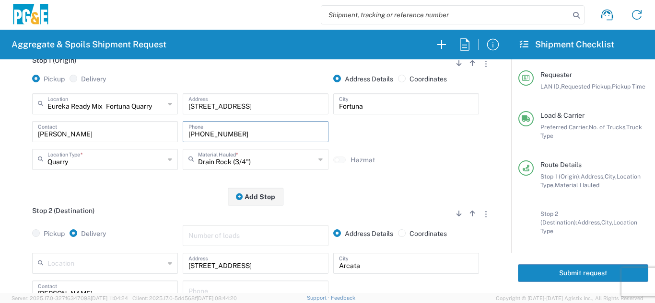
scroll to position [287, 0]
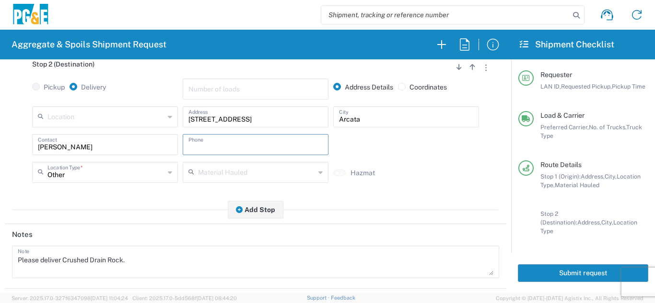
click at [213, 150] on input "text" at bounding box center [255, 144] width 134 height 17
paste input "408-603-4542"
type input "408-603-4542"
click at [145, 224] on agx-form-section "Route Details Stop 1 (Origin) Add Stop Above Add Stop Below Remove Stop Pickup …" at bounding box center [255, 51] width 501 height 346
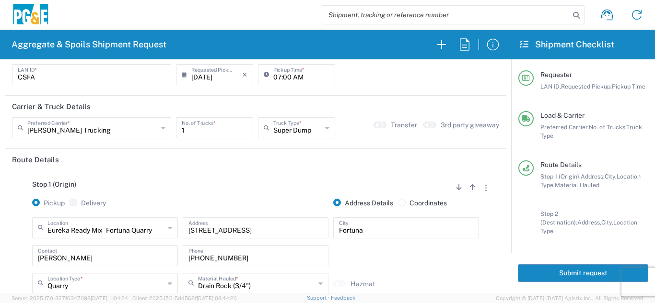
scroll to position [0, 0]
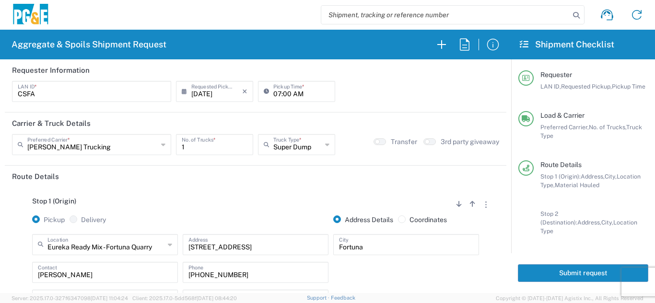
click at [539, 268] on button "Submit request" at bounding box center [582, 273] width 130 height 18
